Goal: Transaction & Acquisition: Purchase product/service

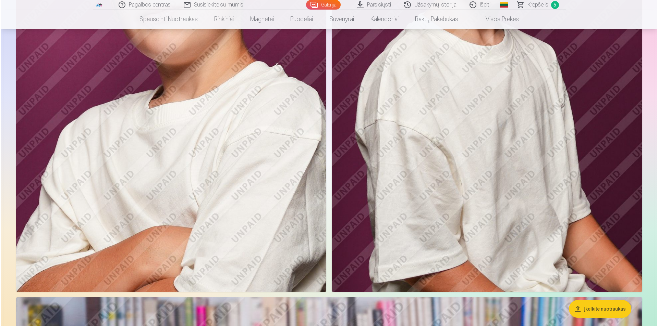
scroll to position [788, 0]
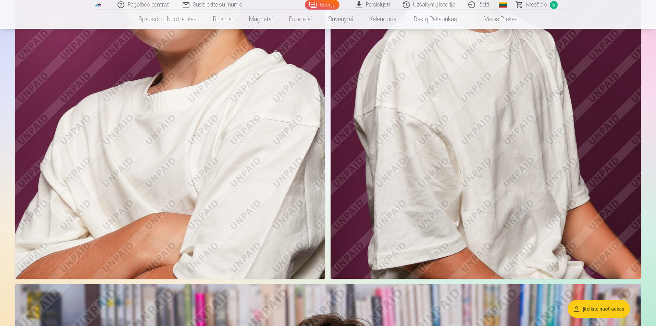
click at [221, 161] on img at bounding box center [170, 46] width 310 height 465
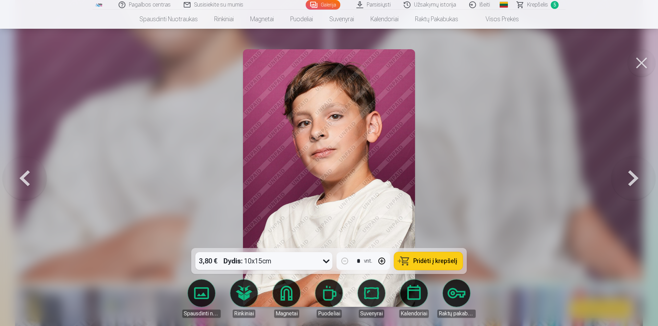
click at [495, 172] on div at bounding box center [329, 163] width 658 height 326
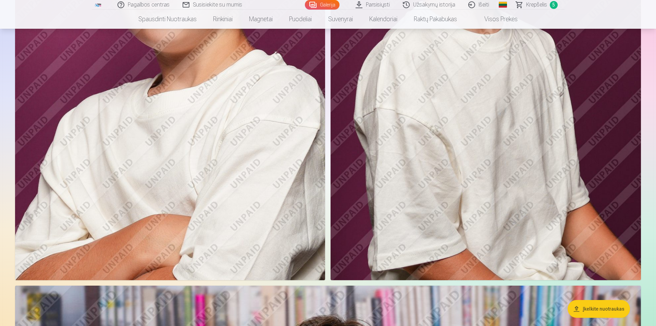
click at [236, 166] on img at bounding box center [170, 47] width 310 height 465
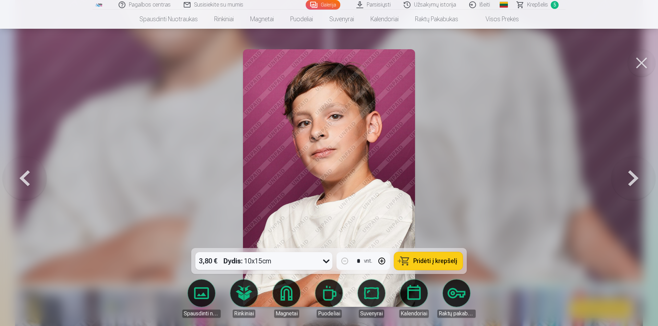
click at [293, 153] on img at bounding box center [329, 178] width 172 height 258
click at [208, 295] on link "Spausdinti nuotraukas" at bounding box center [201, 299] width 38 height 38
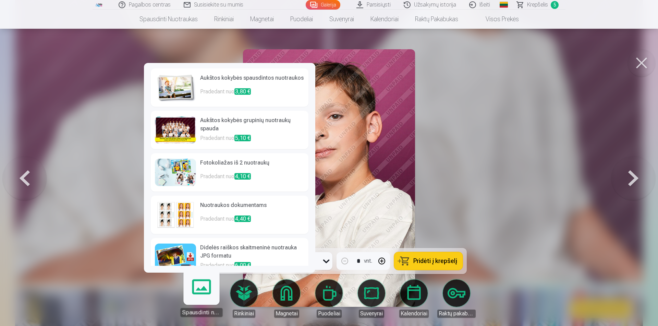
click at [472, 138] on div at bounding box center [329, 163] width 658 height 326
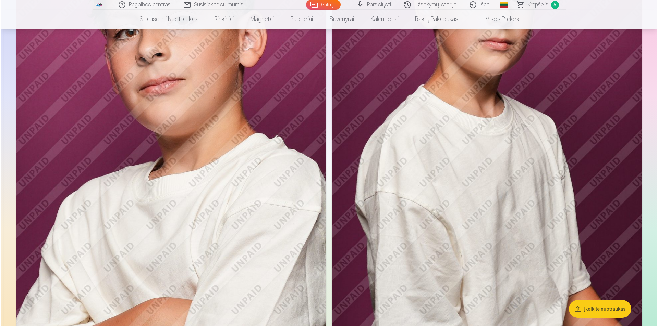
scroll to position [648, 0]
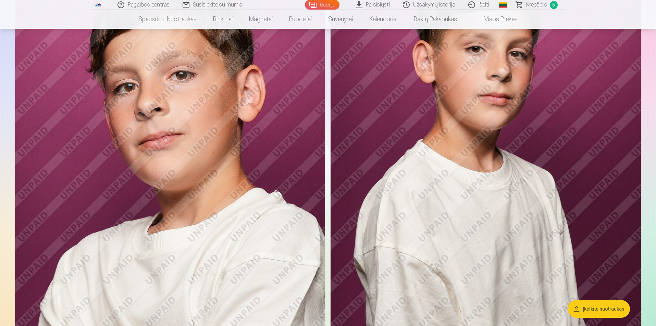
click at [276, 179] on img at bounding box center [170, 185] width 310 height 465
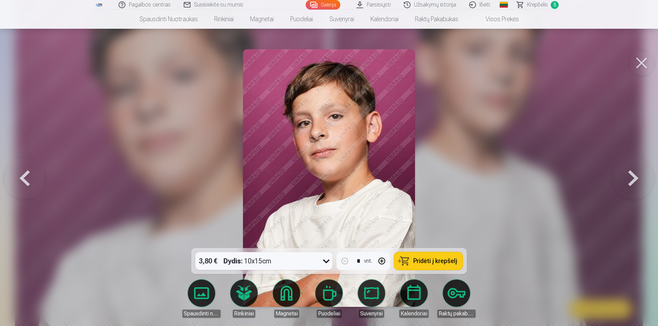
click at [327, 262] on icon at bounding box center [326, 261] width 11 height 11
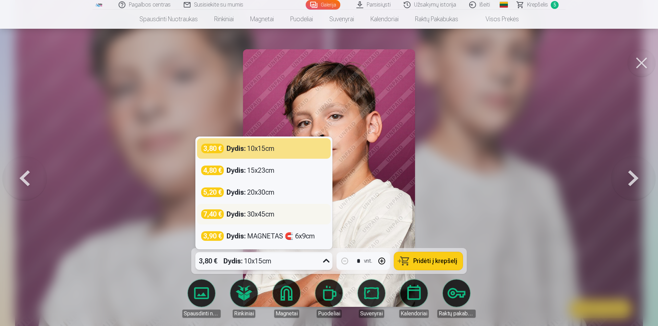
click at [273, 221] on div "7,40 € Dydis : 30x45cm" at bounding box center [264, 214] width 134 height 21
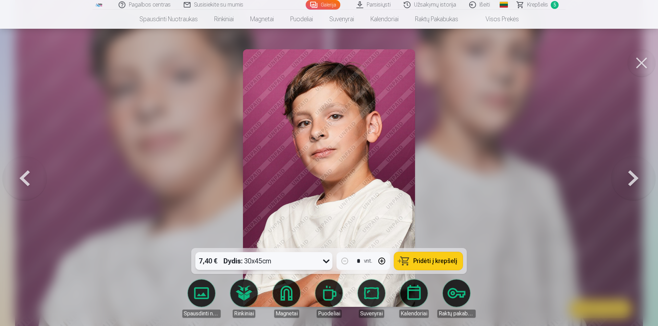
click at [326, 261] on icon at bounding box center [326, 261] width 11 height 11
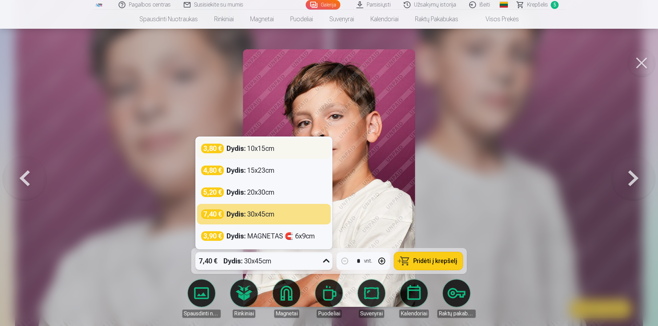
click at [260, 152] on div "Dydis : 10x15cm" at bounding box center [250, 149] width 48 height 10
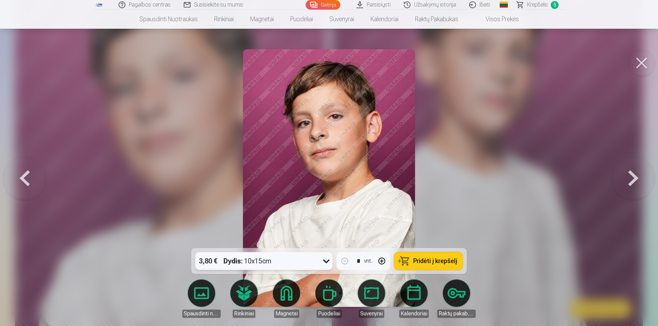
click at [630, 179] on button at bounding box center [633, 178] width 44 height 126
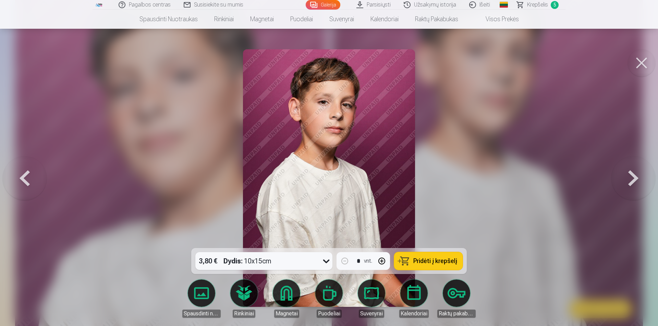
click at [630, 179] on button at bounding box center [633, 178] width 44 height 126
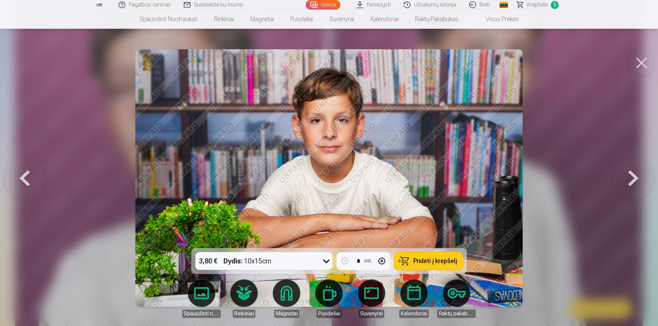
click at [630, 179] on button at bounding box center [633, 178] width 44 height 126
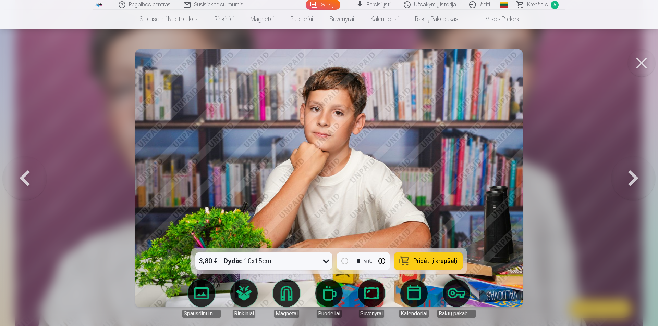
click at [630, 179] on button at bounding box center [633, 178] width 44 height 126
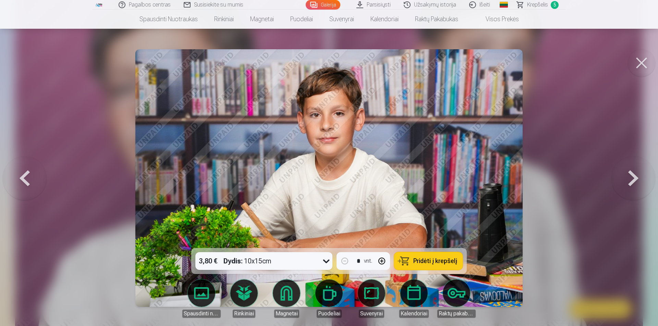
click at [630, 179] on button at bounding box center [633, 178] width 44 height 126
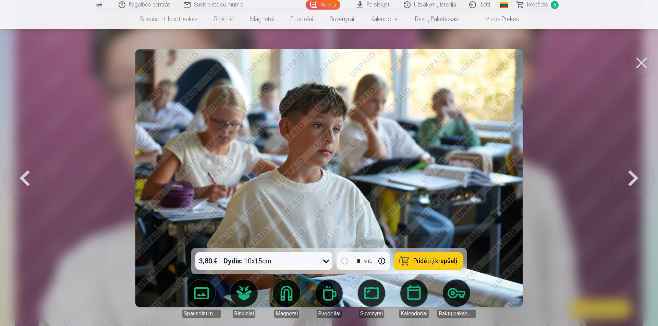
click at [630, 179] on button at bounding box center [633, 178] width 44 height 126
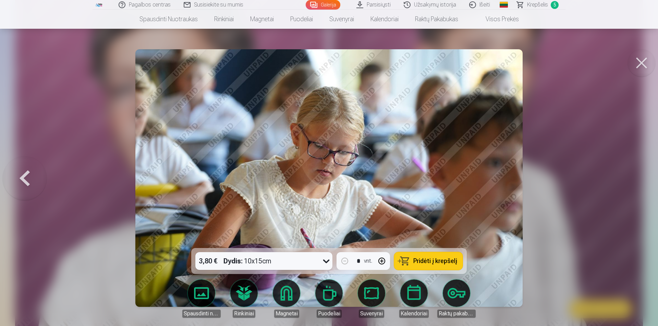
click at [23, 180] on button at bounding box center [25, 178] width 44 height 126
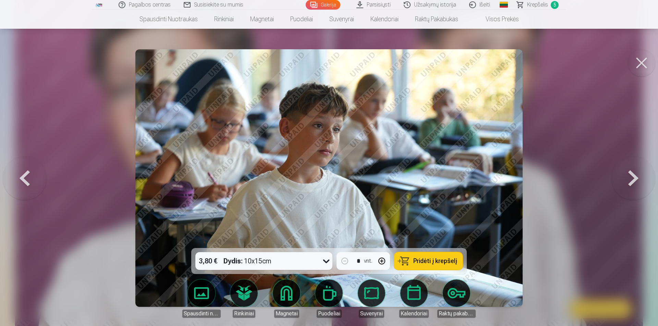
click at [23, 180] on button at bounding box center [25, 178] width 44 height 126
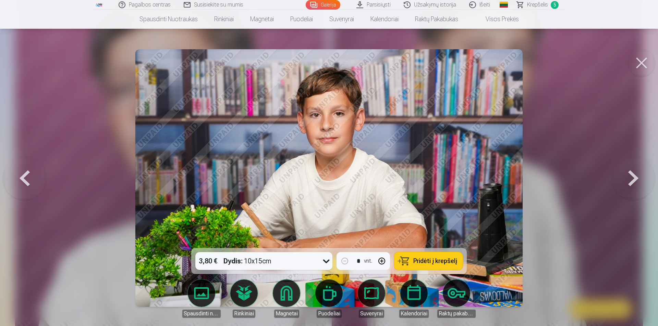
click at [23, 180] on button at bounding box center [25, 178] width 44 height 126
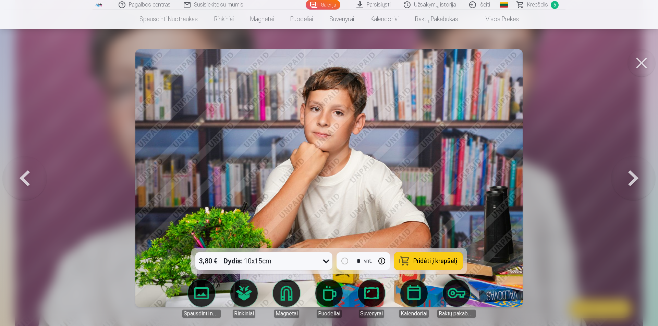
click at [23, 180] on button at bounding box center [25, 178] width 44 height 126
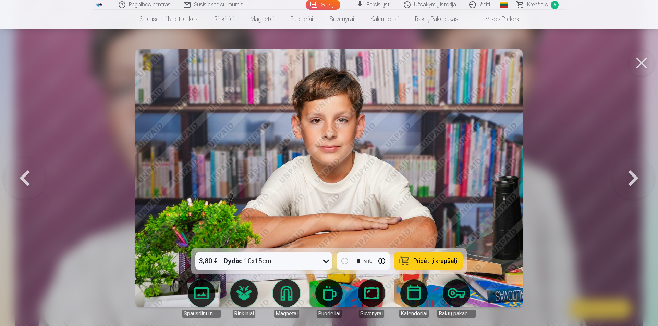
click at [23, 180] on button at bounding box center [25, 178] width 44 height 126
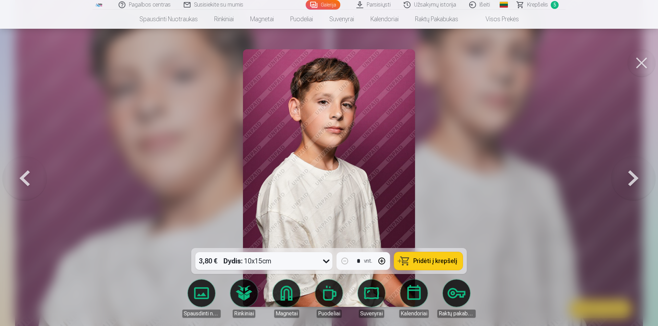
click at [23, 180] on button at bounding box center [25, 178] width 44 height 126
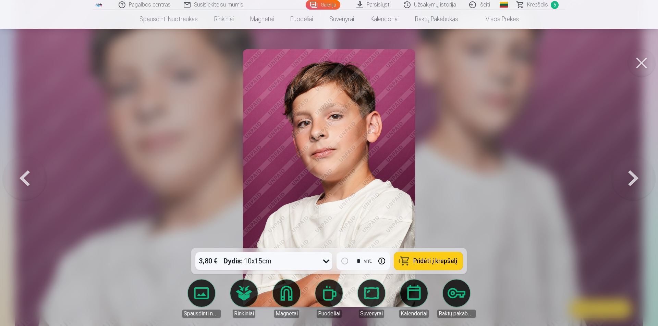
click at [23, 180] on button at bounding box center [25, 178] width 44 height 126
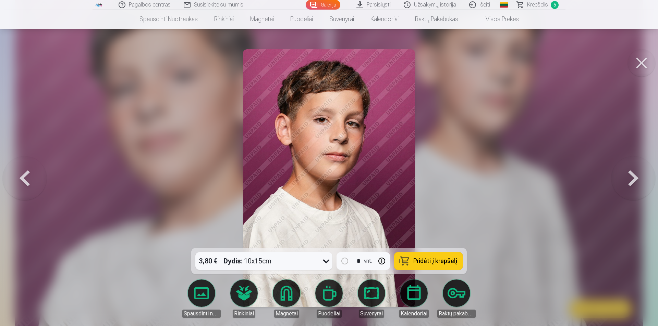
click at [23, 180] on button at bounding box center [25, 178] width 44 height 126
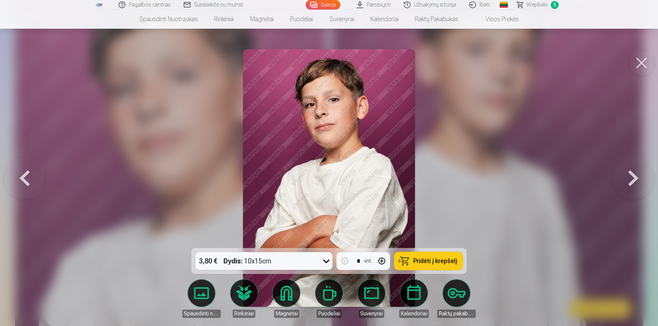
click at [363, 100] on img at bounding box center [329, 178] width 172 height 258
click at [362, 104] on img at bounding box center [329, 178] width 172 height 258
click at [641, 63] on button at bounding box center [640, 62] width 27 height 27
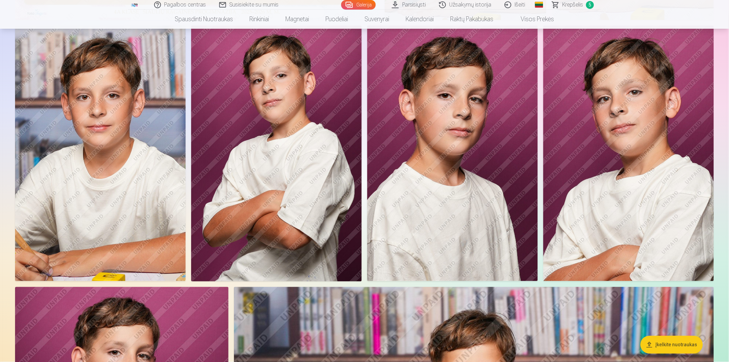
scroll to position [304, 0]
